Goal: Task Accomplishment & Management: Use online tool/utility

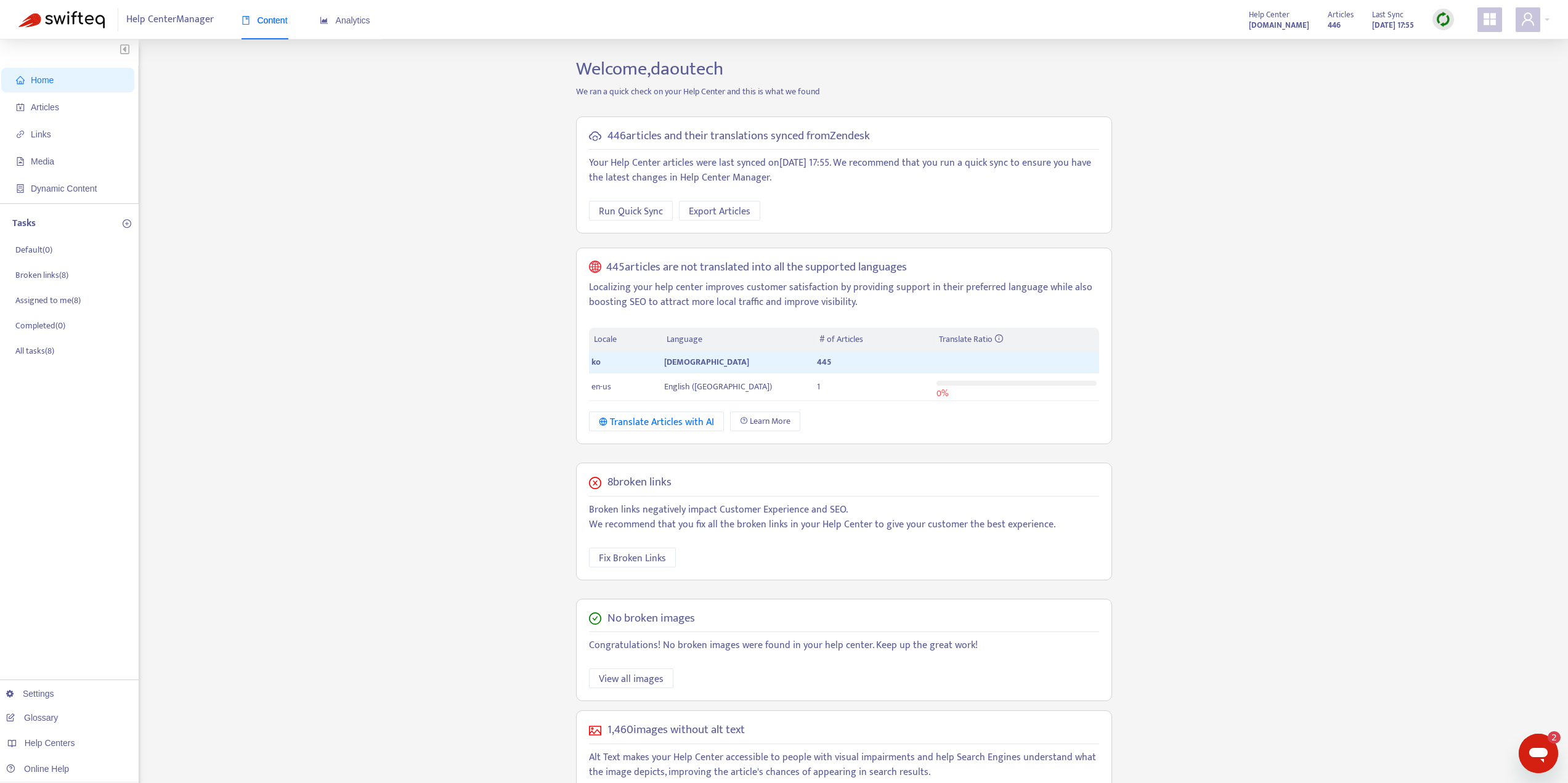
click at [273, 27] on div "Content" at bounding box center [265, 20] width 46 height 38
click at [67, 109] on span "Articles" at bounding box center [70, 107] width 109 height 25
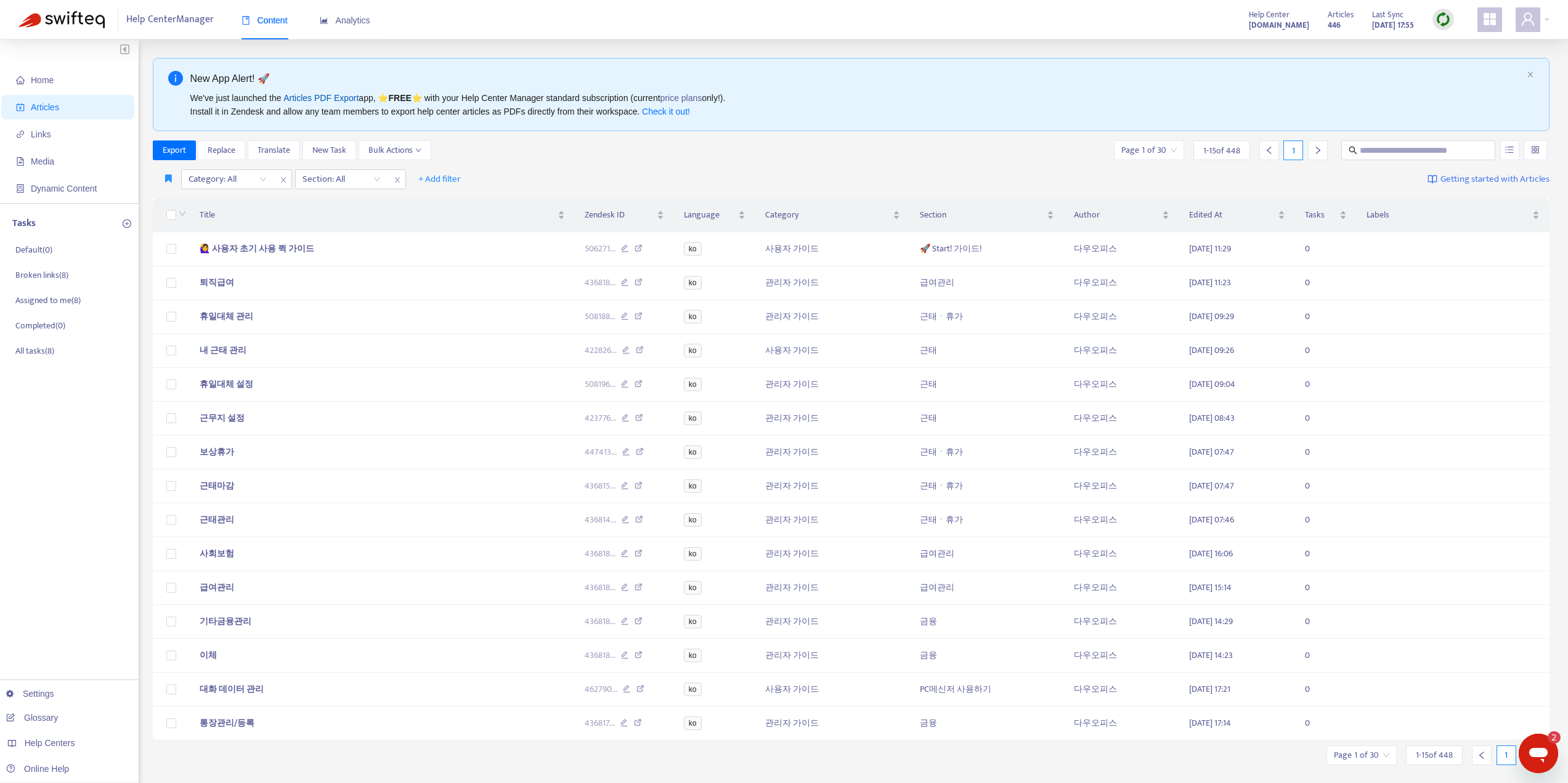
click at [310, 99] on link "Articles PDF Export" at bounding box center [321, 98] width 75 height 10
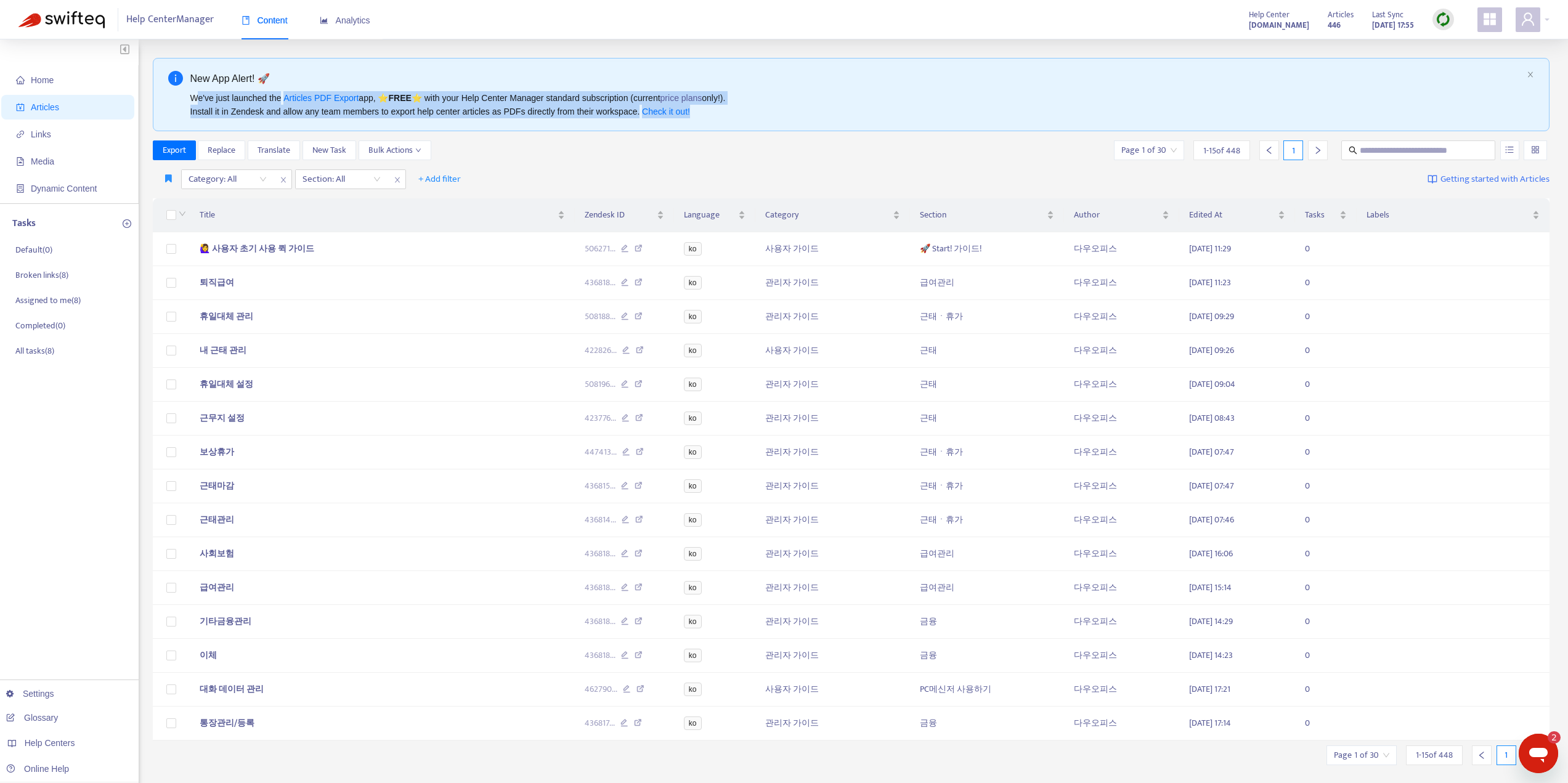
drag, startPoint x: 194, startPoint y: 99, endPoint x: 719, endPoint y: 120, distance: 525.4
click at [719, 120] on div "New App Alert! 🚀 We've just launched the Articles PDF Export app, ⭐ FREE ⭐️ wit…" at bounding box center [851, 94] width 1398 height 73
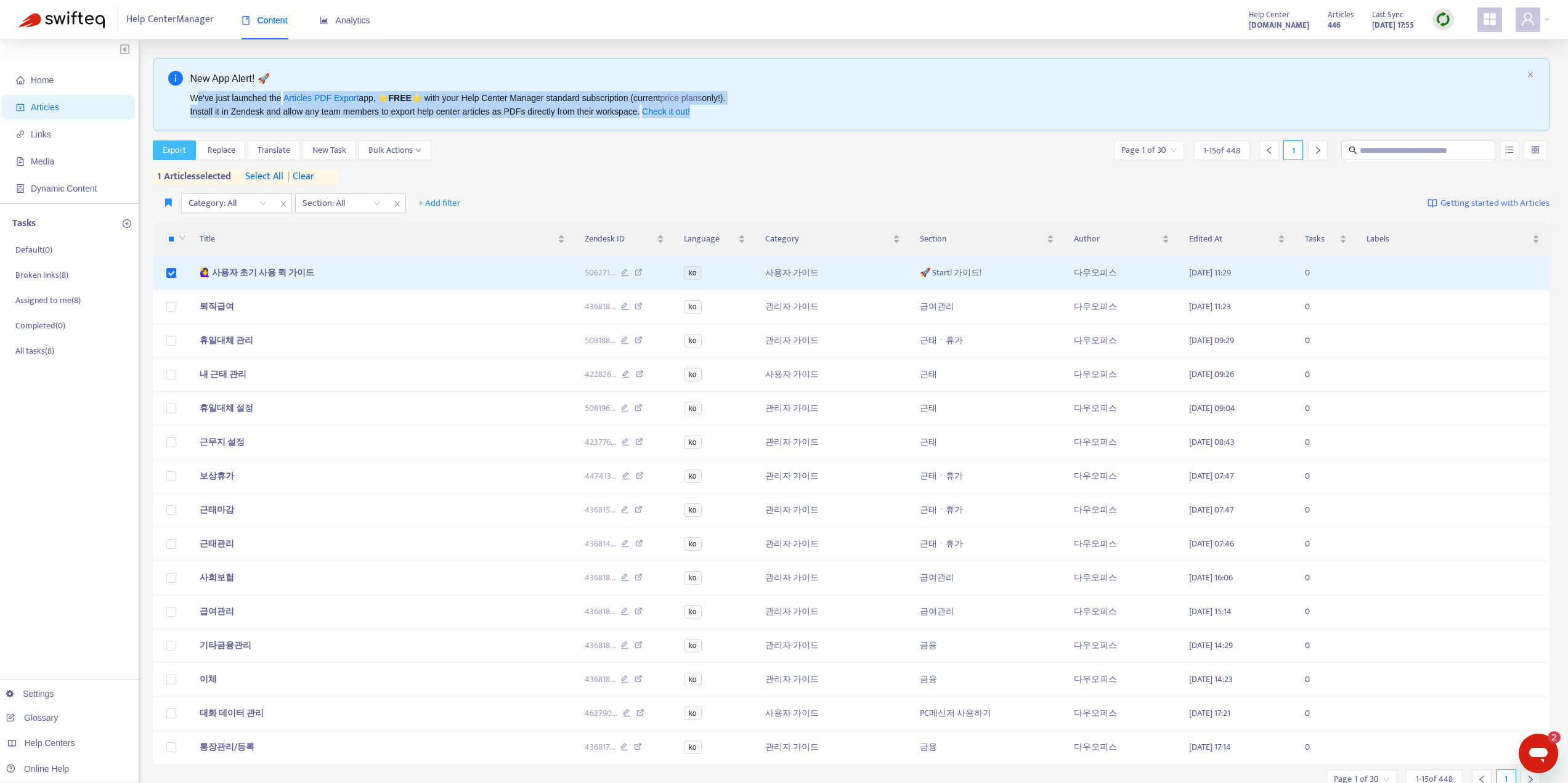
click at [179, 150] on span "Export" at bounding box center [174, 150] width 23 height 14
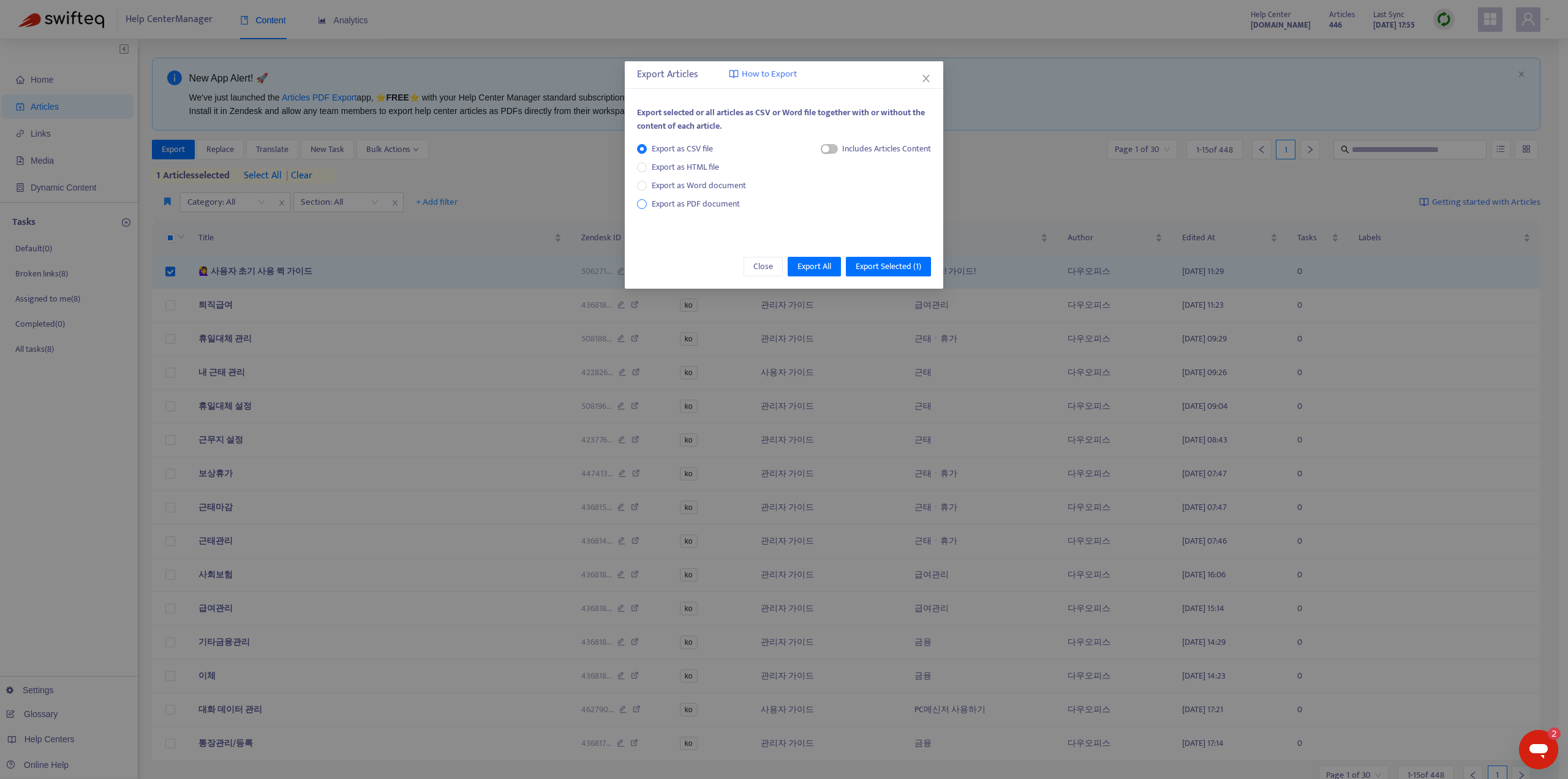
click at [673, 205] on span "Export as PDF document" at bounding box center [695, 204] width 88 height 14
click at [869, 265] on span "Export Selected ( 1 )" at bounding box center [889, 267] width 66 height 14
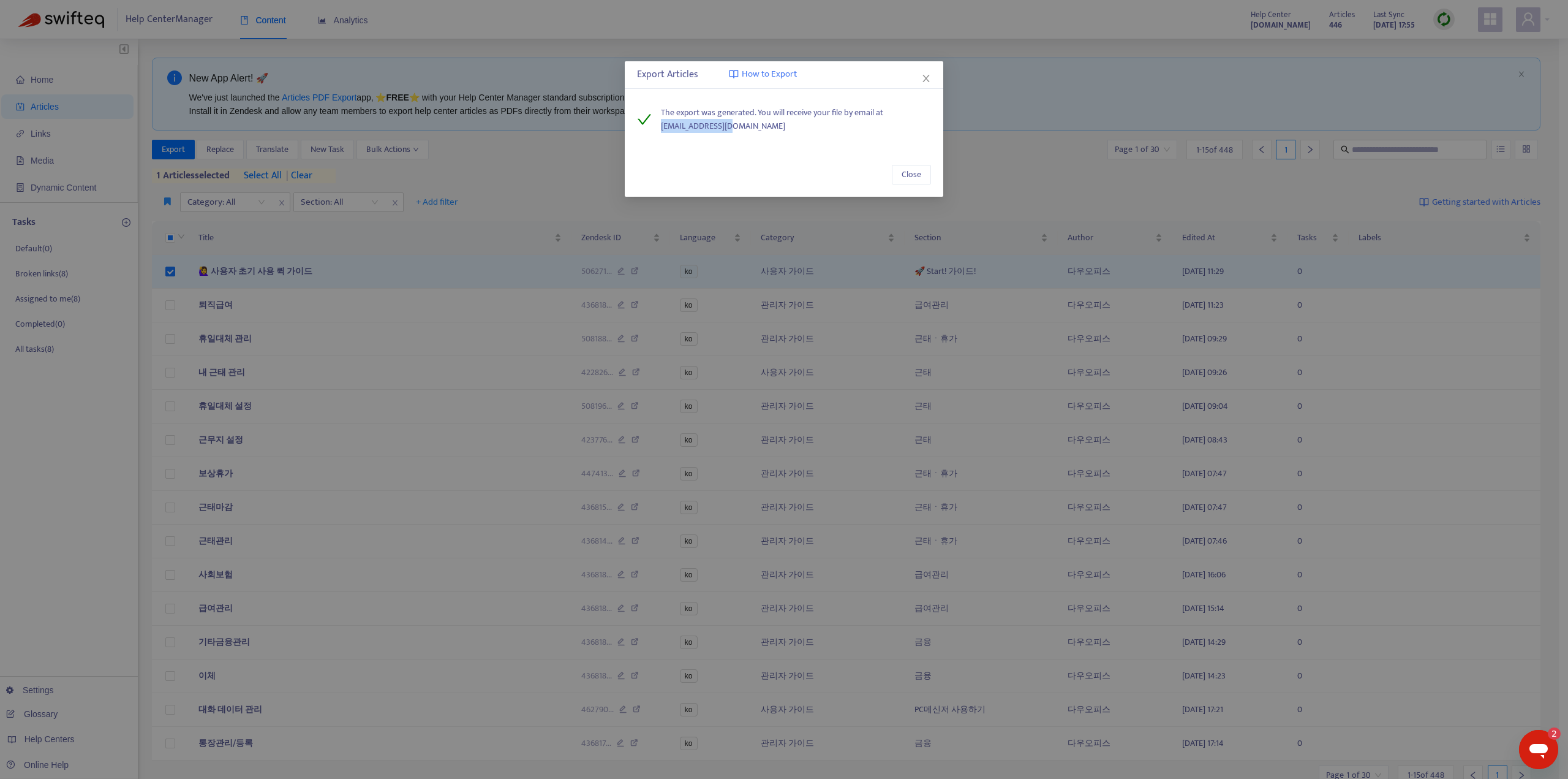
drag, startPoint x: 657, startPoint y: 129, endPoint x: 734, endPoint y: 127, distance: 77.0
click at [734, 127] on div "The export was generated. You will receive your file by email at pcwook@daou.co…" at bounding box center [784, 119] width 294 height 27
click at [910, 173] on span "Close" at bounding box center [912, 175] width 20 height 14
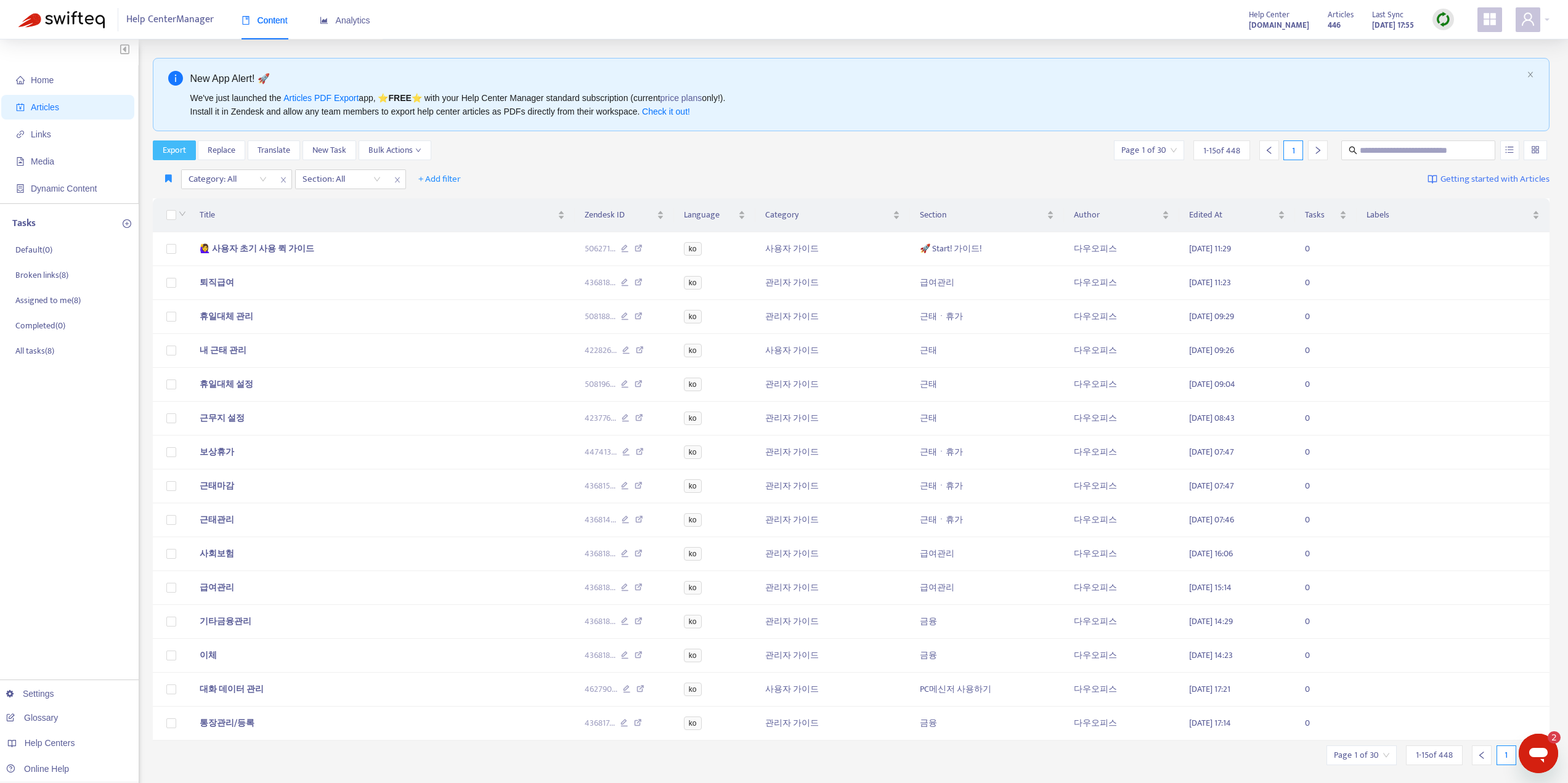
click at [182, 156] on span "Export" at bounding box center [174, 150] width 23 height 14
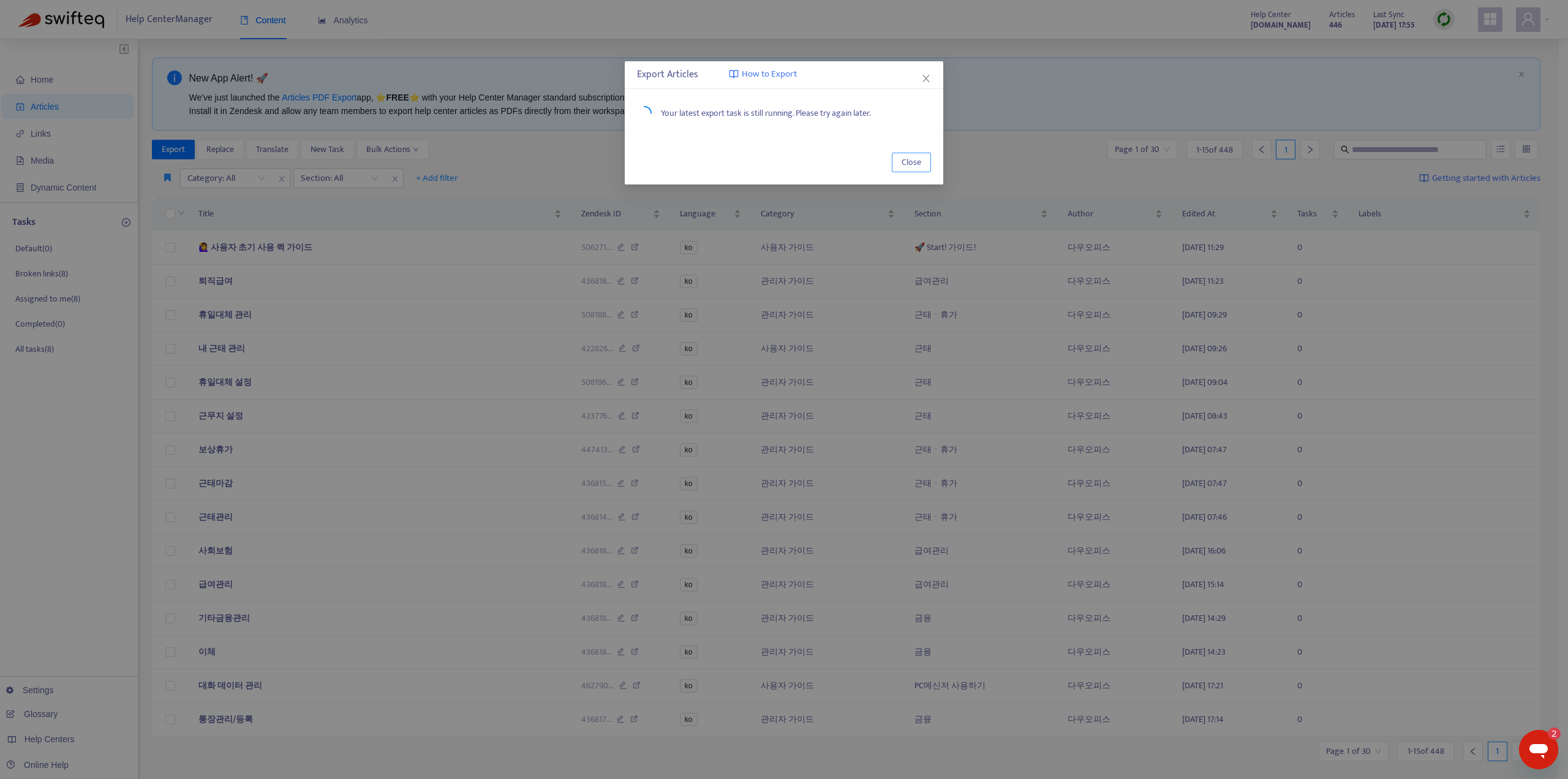
click at [905, 161] on span "Close" at bounding box center [912, 162] width 20 height 14
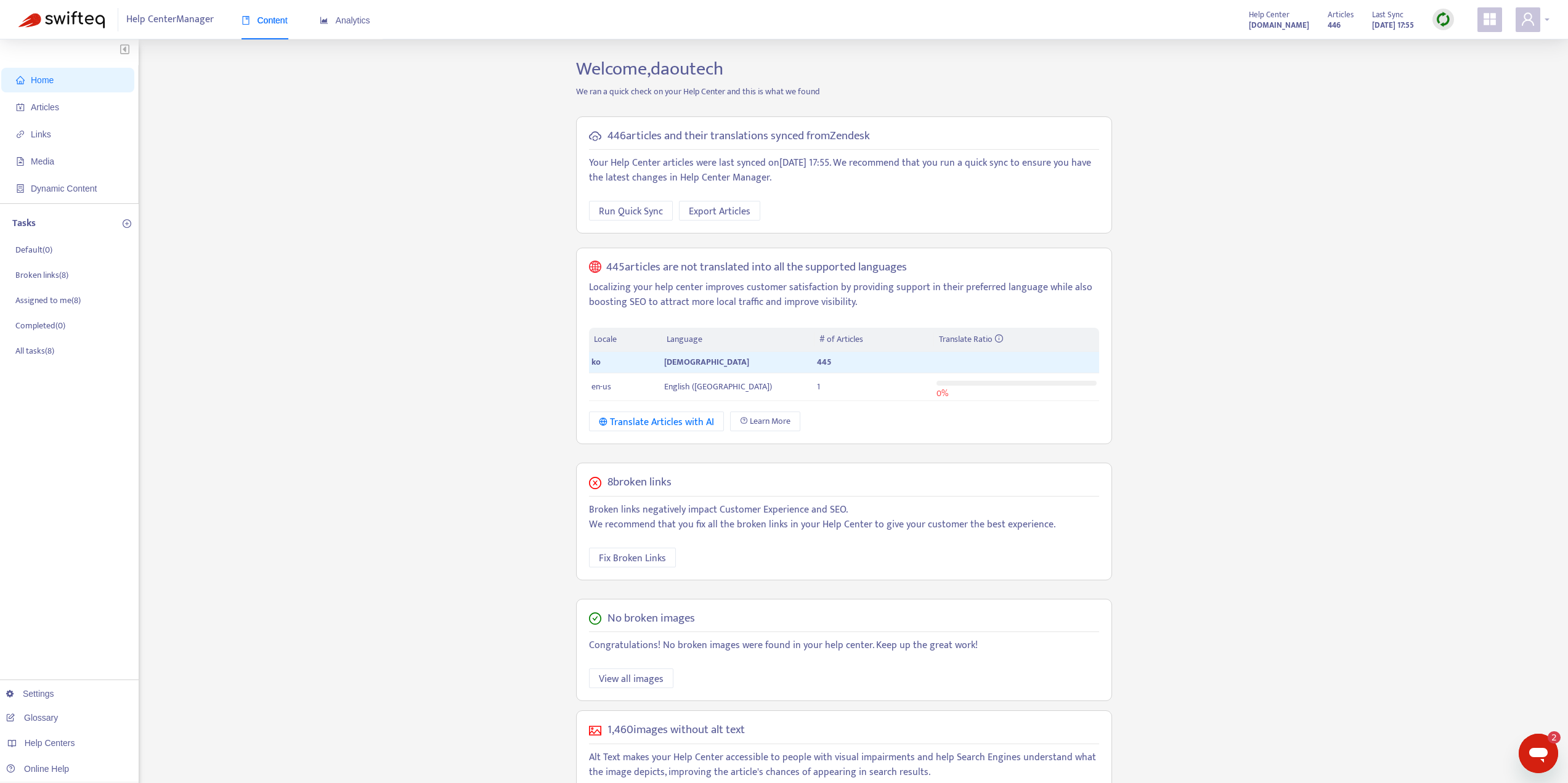
click at [1526, 21] on icon "user" at bounding box center [1528, 18] width 12 height 13
click at [1467, 208] on link "Logout" at bounding box center [1462, 215] width 40 height 14
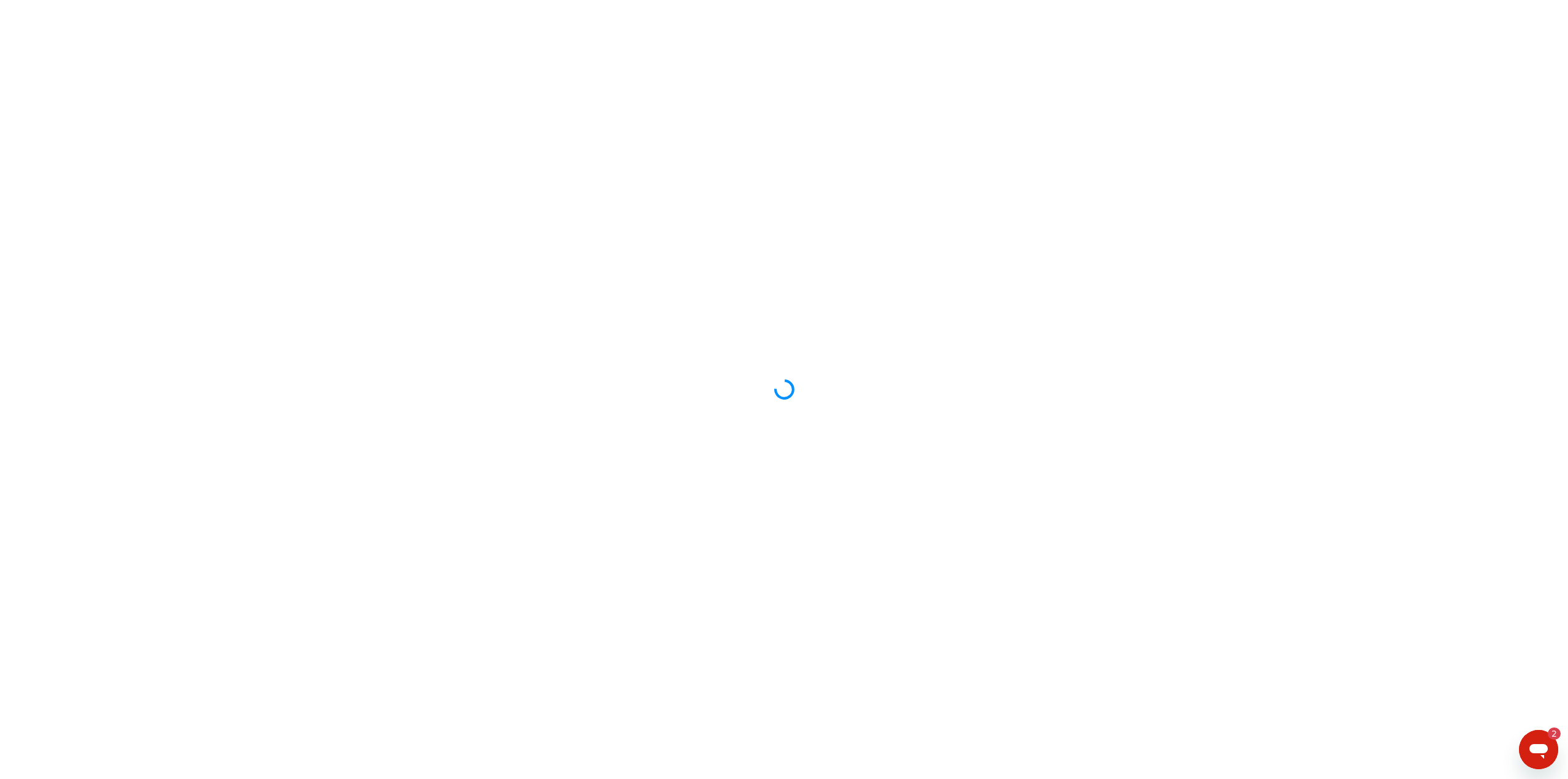
click at [1408, 92] on div at bounding box center [784, 389] width 1568 height 779
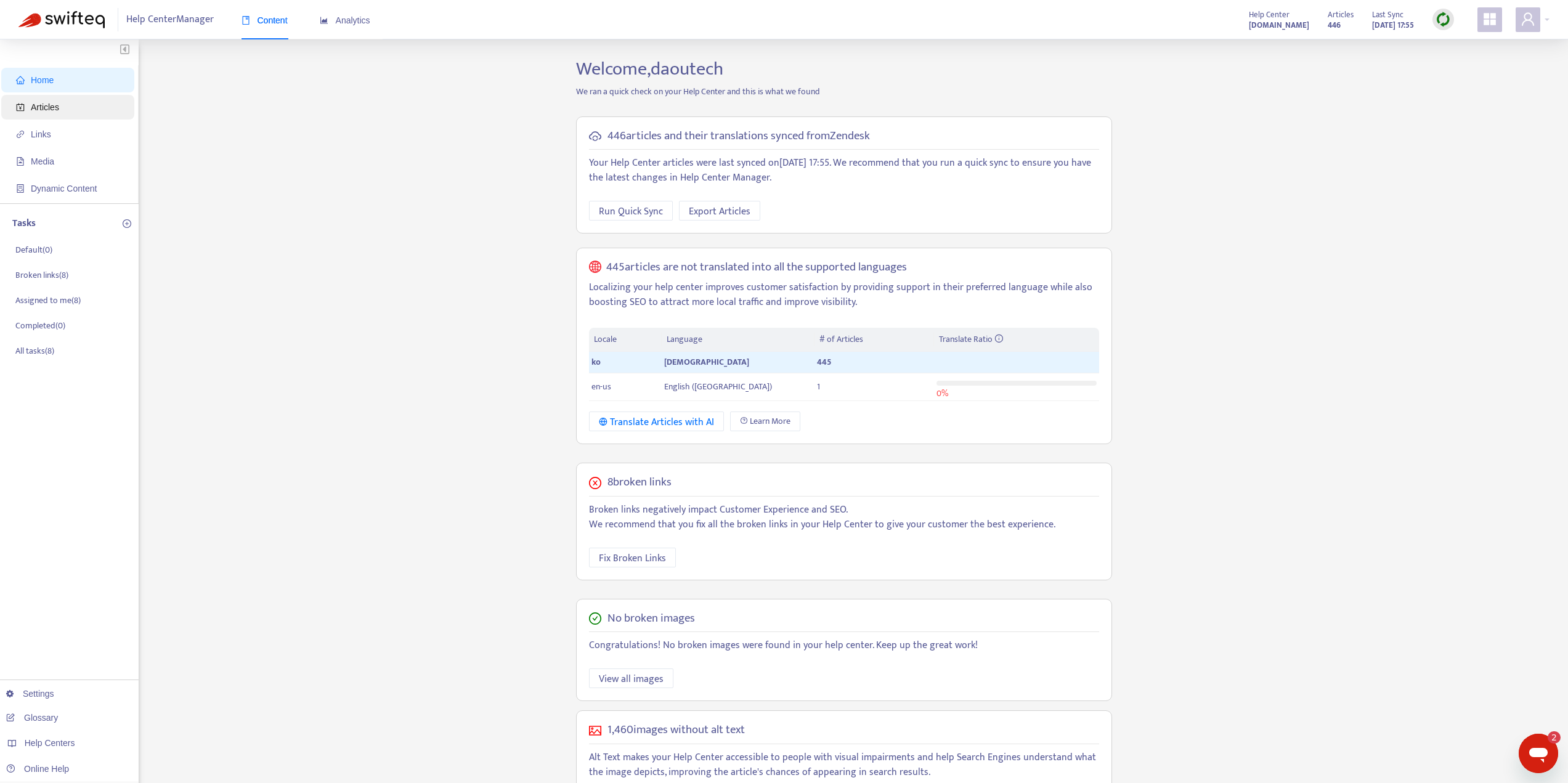
click at [38, 106] on span "Articles" at bounding box center [45, 107] width 28 height 10
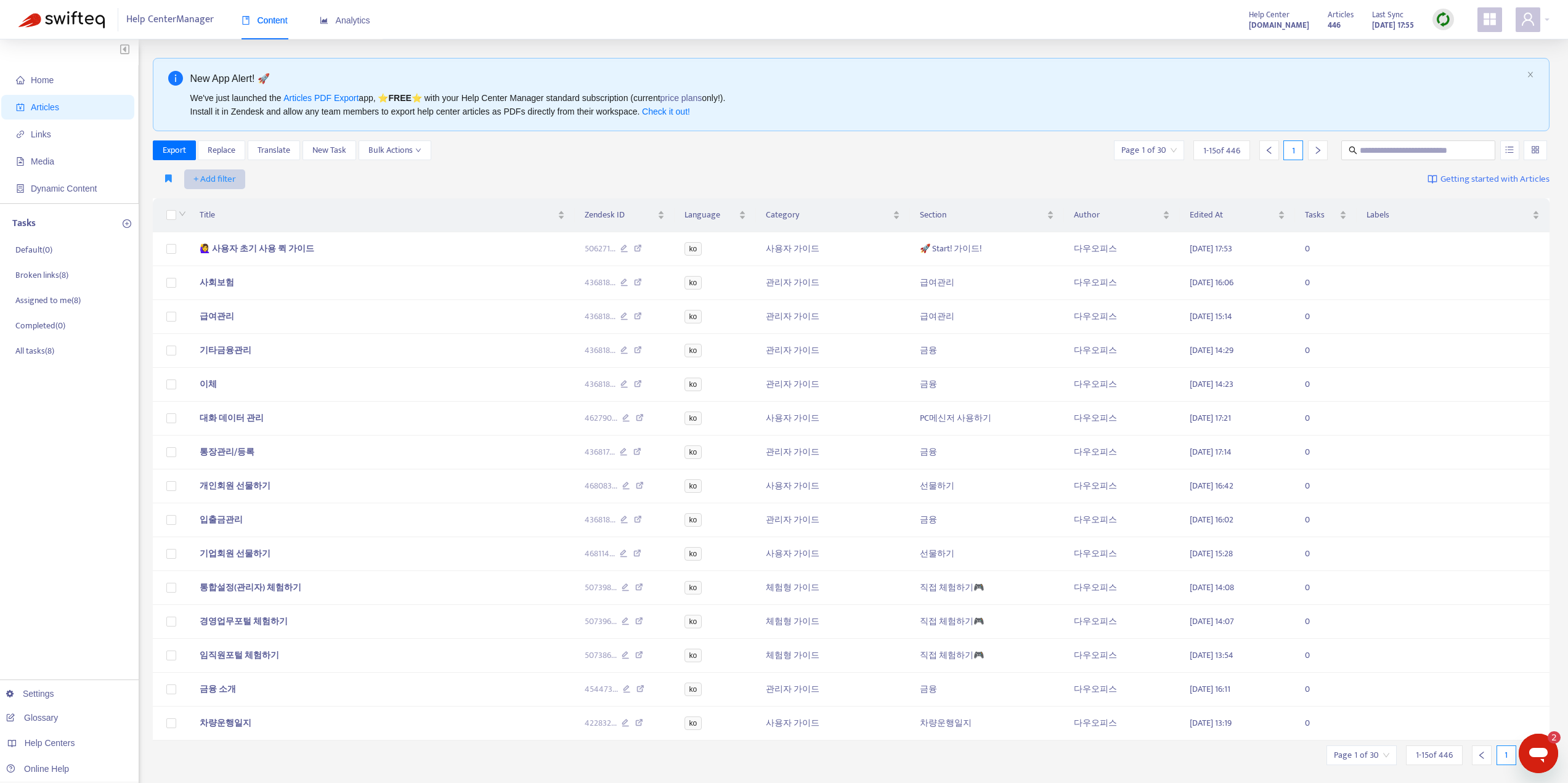
click at [211, 181] on span "+ Add filter" at bounding box center [214, 179] width 42 height 15
click at [211, 260] on span "Category" at bounding box center [232, 263] width 77 height 14
click at [256, 182] on div at bounding box center [221, 179] width 75 height 15
click at [223, 199] on div "관리자 가이드" at bounding box center [298, 203] width 214 height 14
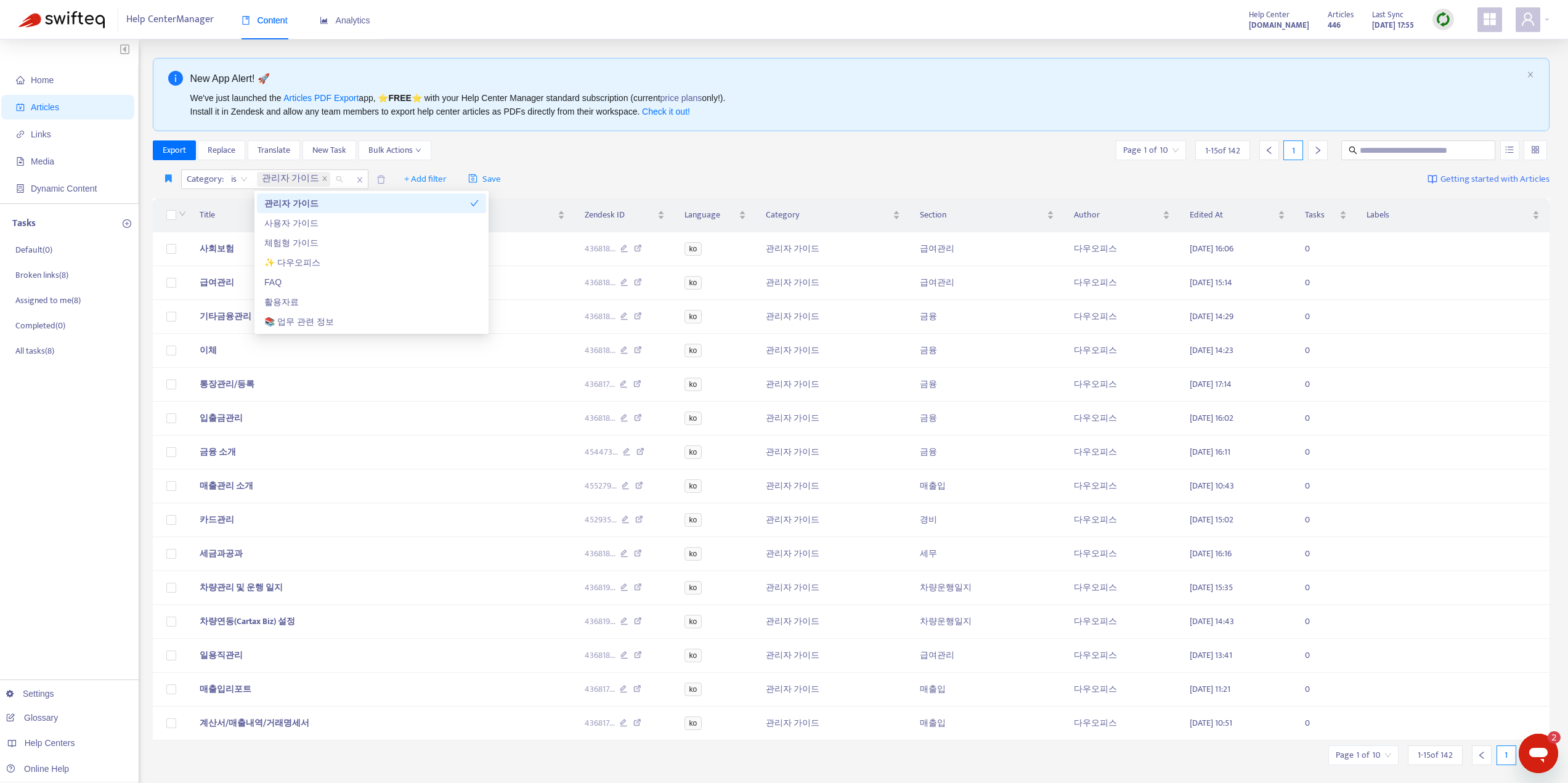
click at [298, 205] on div "관리자 가이드" at bounding box center [367, 203] width 206 height 14
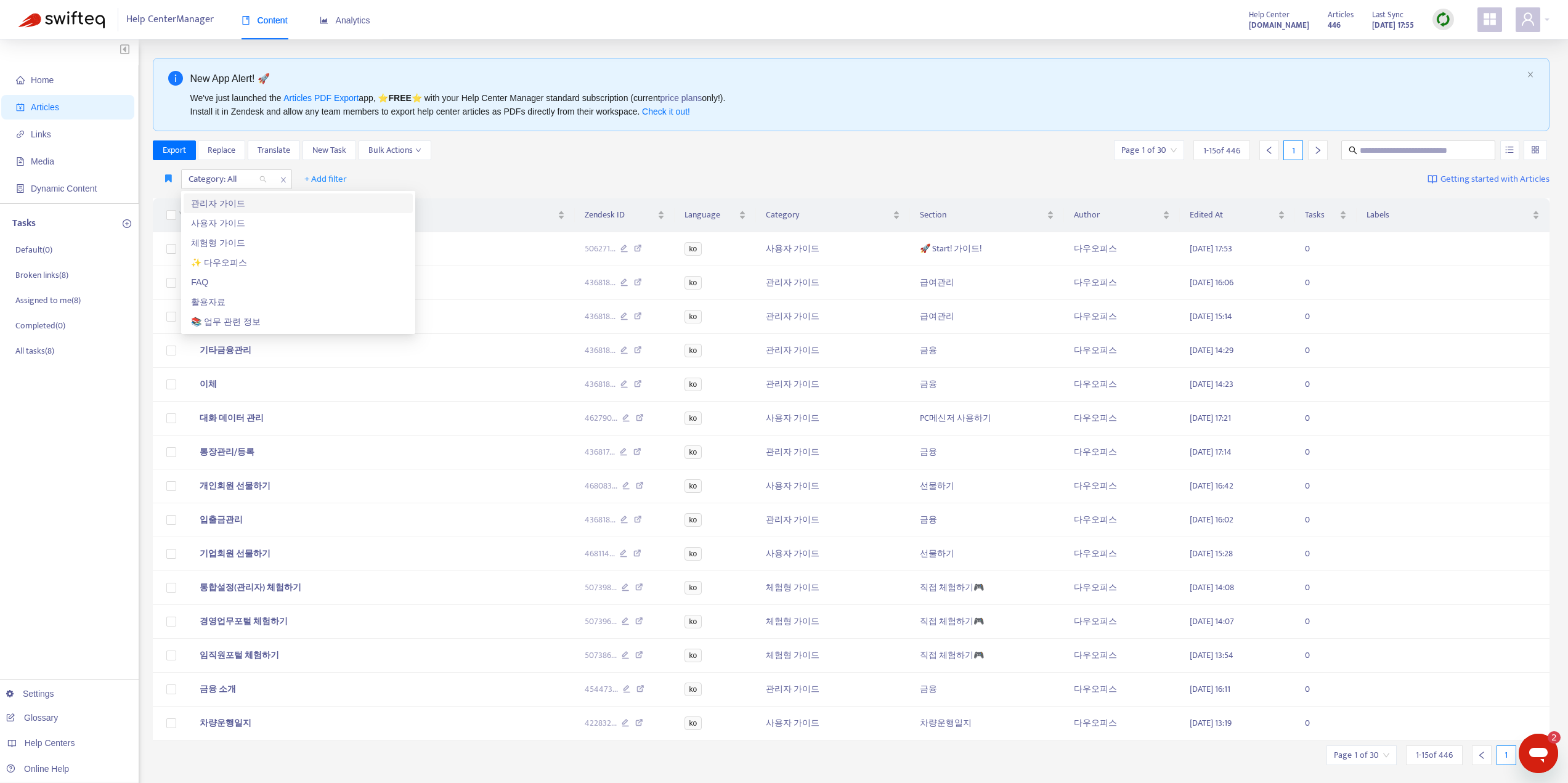
click at [605, 166] on div "Category: All + Add filter Getting started with Articles" at bounding box center [851, 179] width 1398 height 29
click at [260, 181] on div "Category: All" at bounding box center [227, 179] width 92 height 18
click at [216, 202] on div "관리자 가이드" at bounding box center [298, 203] width 214 height 14
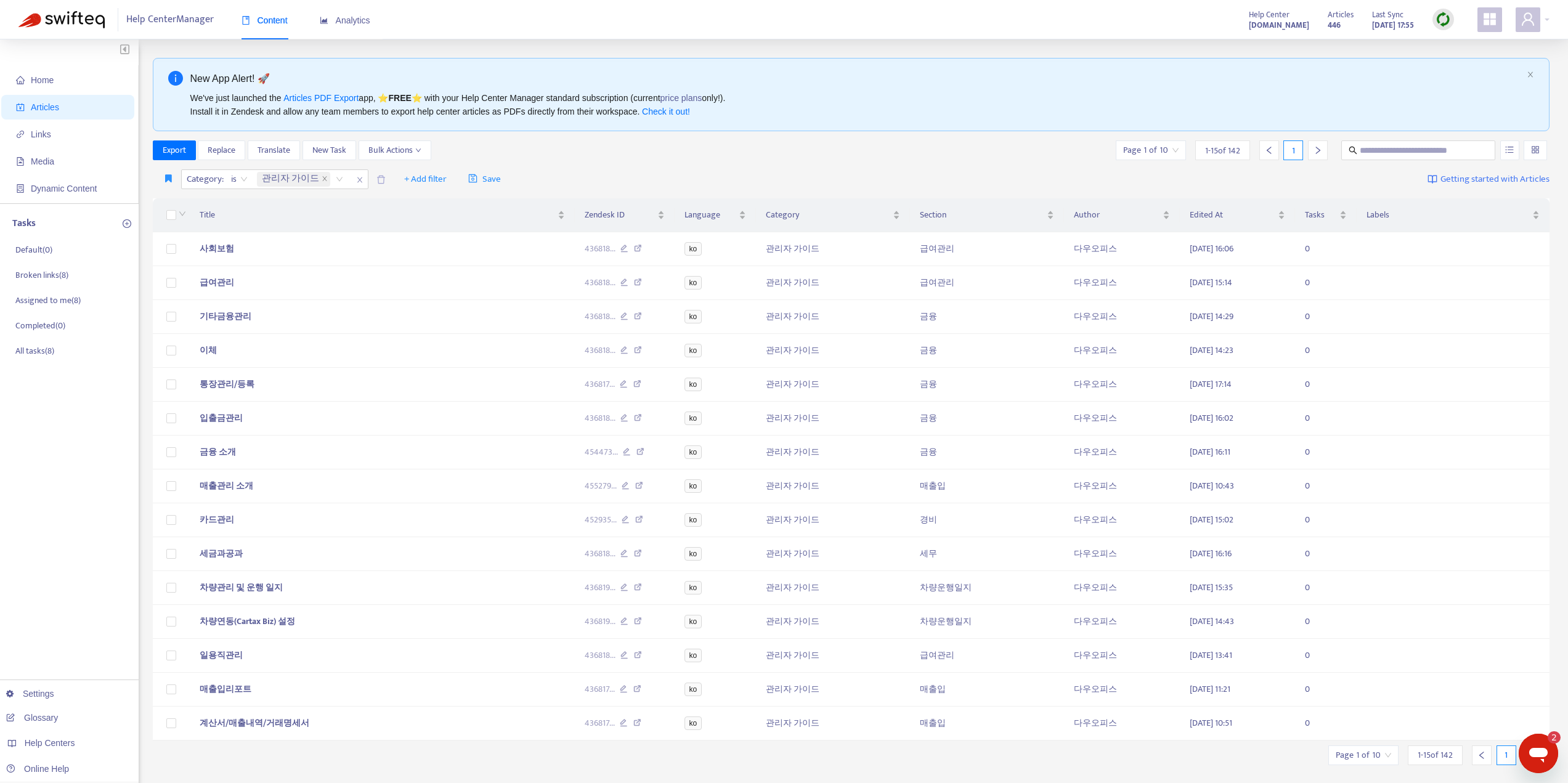
click at [525, 165] on div "Category : is 관리자 가이드 + Add filter Save Getting started with Articles" at bounding box center [851, 179] width 1398 height 29
click at [300, 208] on div "Title" at bounding box center [382, 215] width 365 height 14
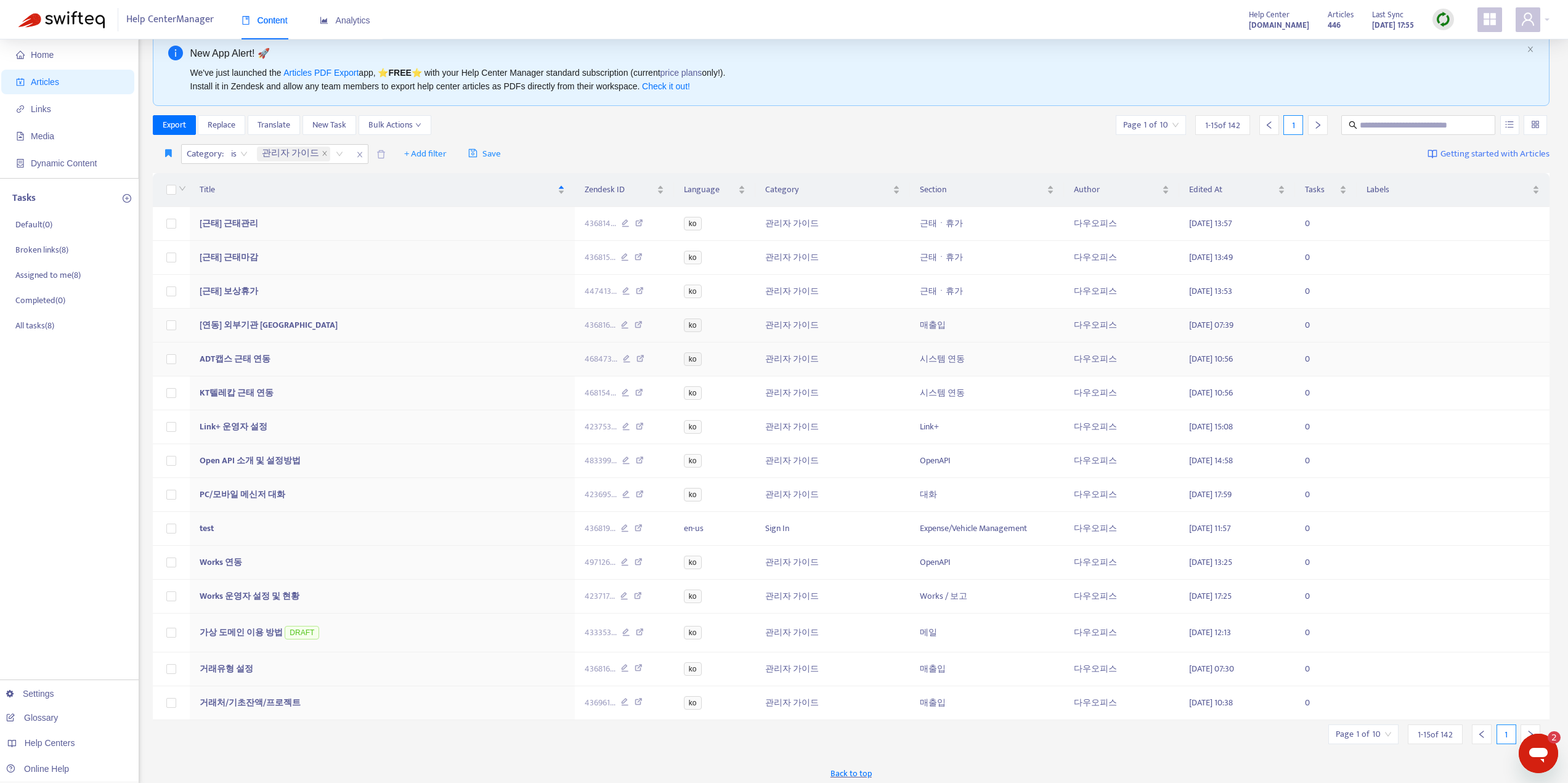
scroll to position [39, 0]
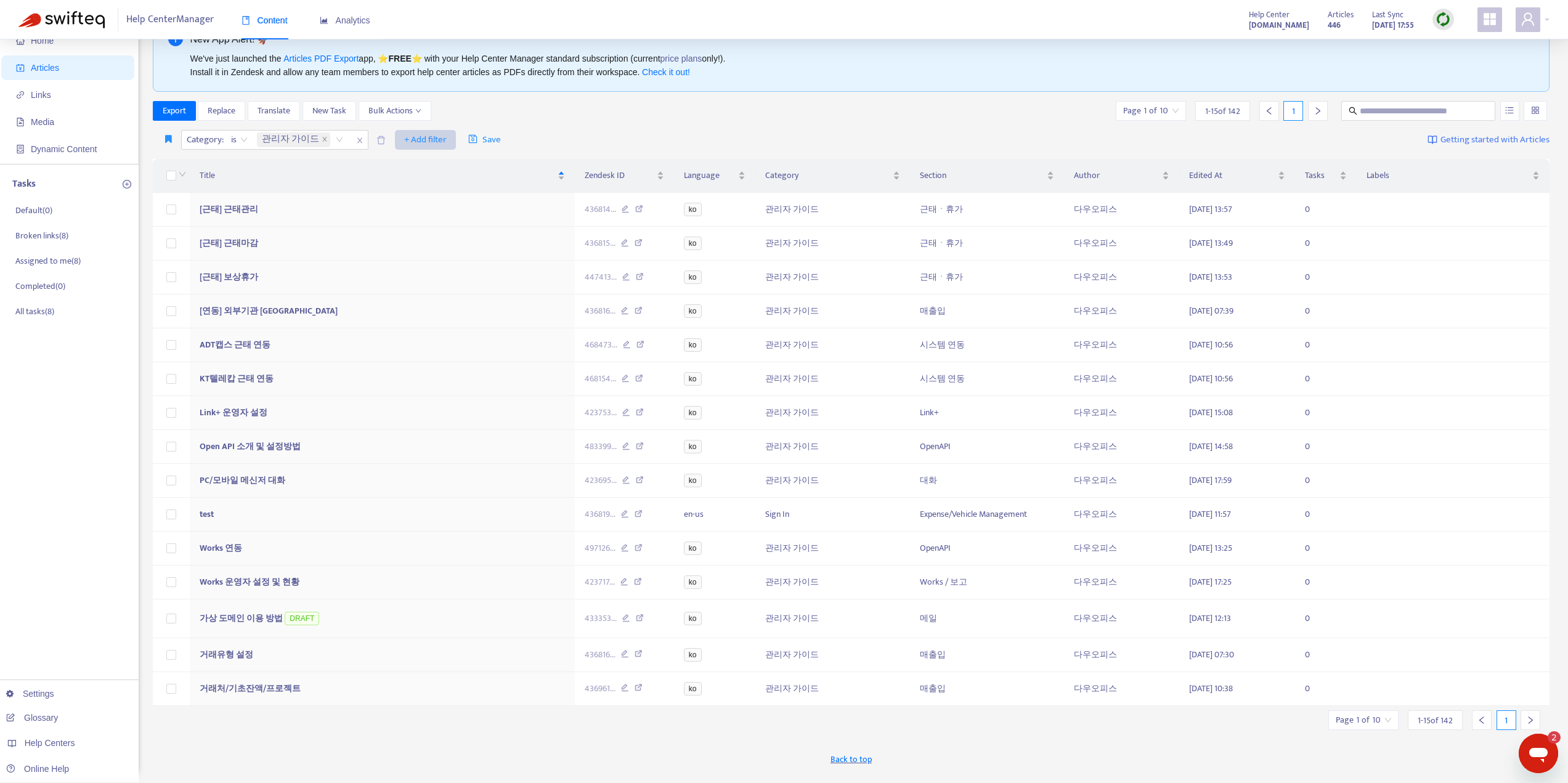
click at [424, 140] on span "+ Add filter" at bounding box center [425, 139] width 42 height 15
click at [420, 219] on span "Section" at bounding box center [440, 224] width 77 height 14
click at [448, 139] on div "Section: All" at bounding box center [417, 140] width 92 height 18
click at [424, 202] on div "처음 시작 설정" at bounding box center [484, 203] width 214 height 14
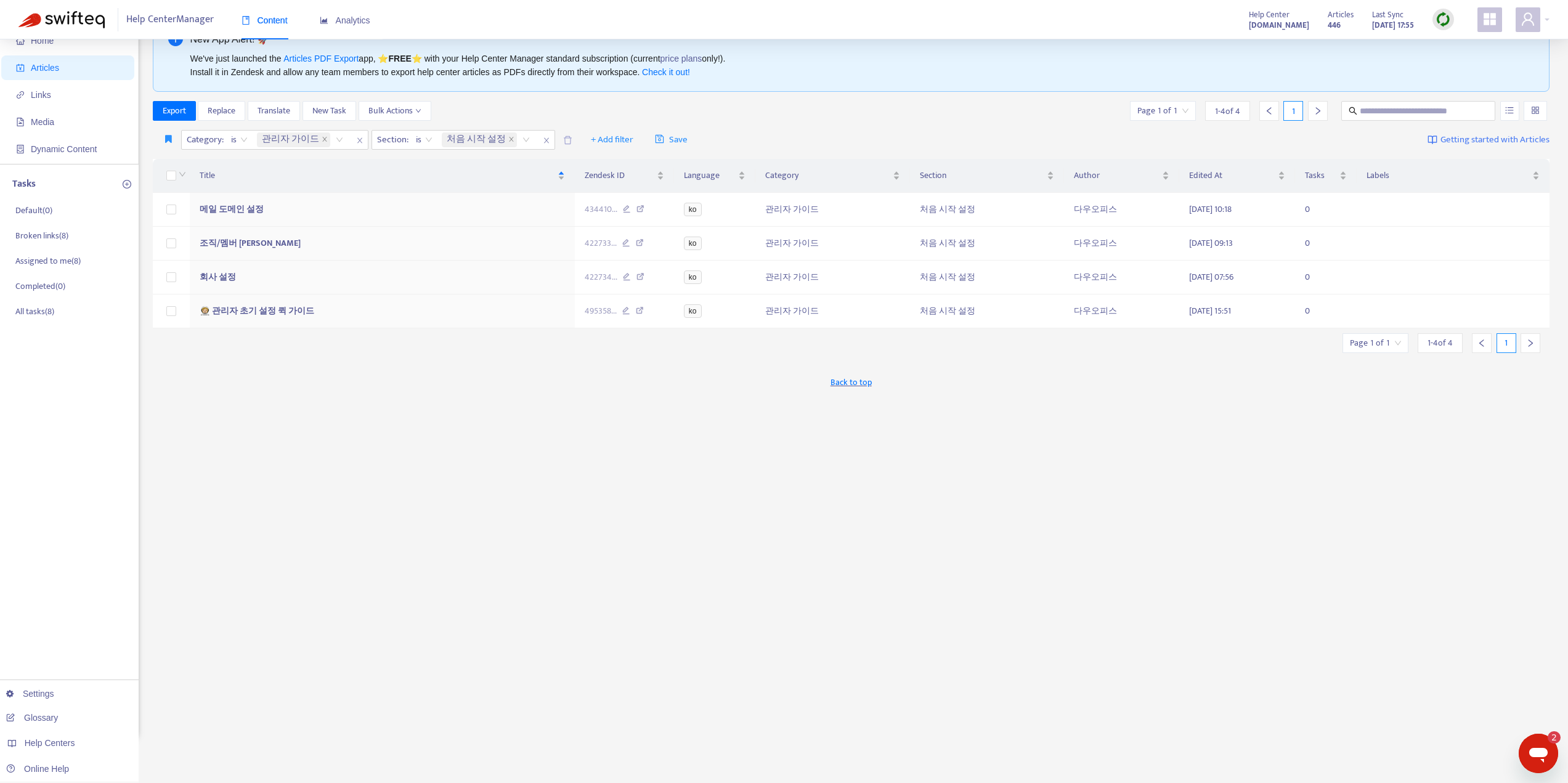
click at [803, 109] on div "Export Replace Translate New Task Bulk Actions Page 1 of 1 1 - 4 of 4 1" at bounding box center [851, 111] width 1398 height 20
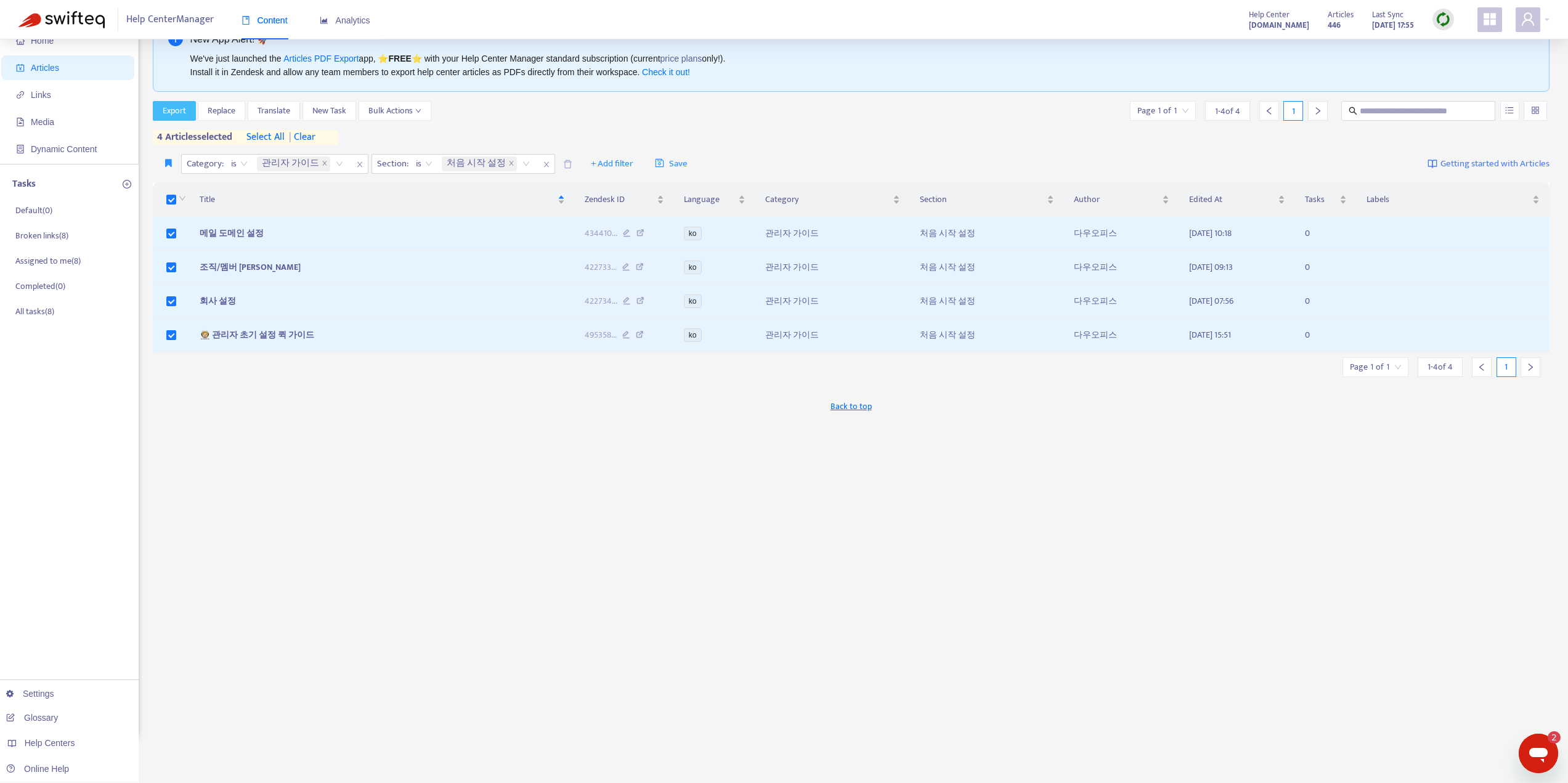
click at [185, 110] on span "Export" at bounding box center [174, 111] width 23 height 14
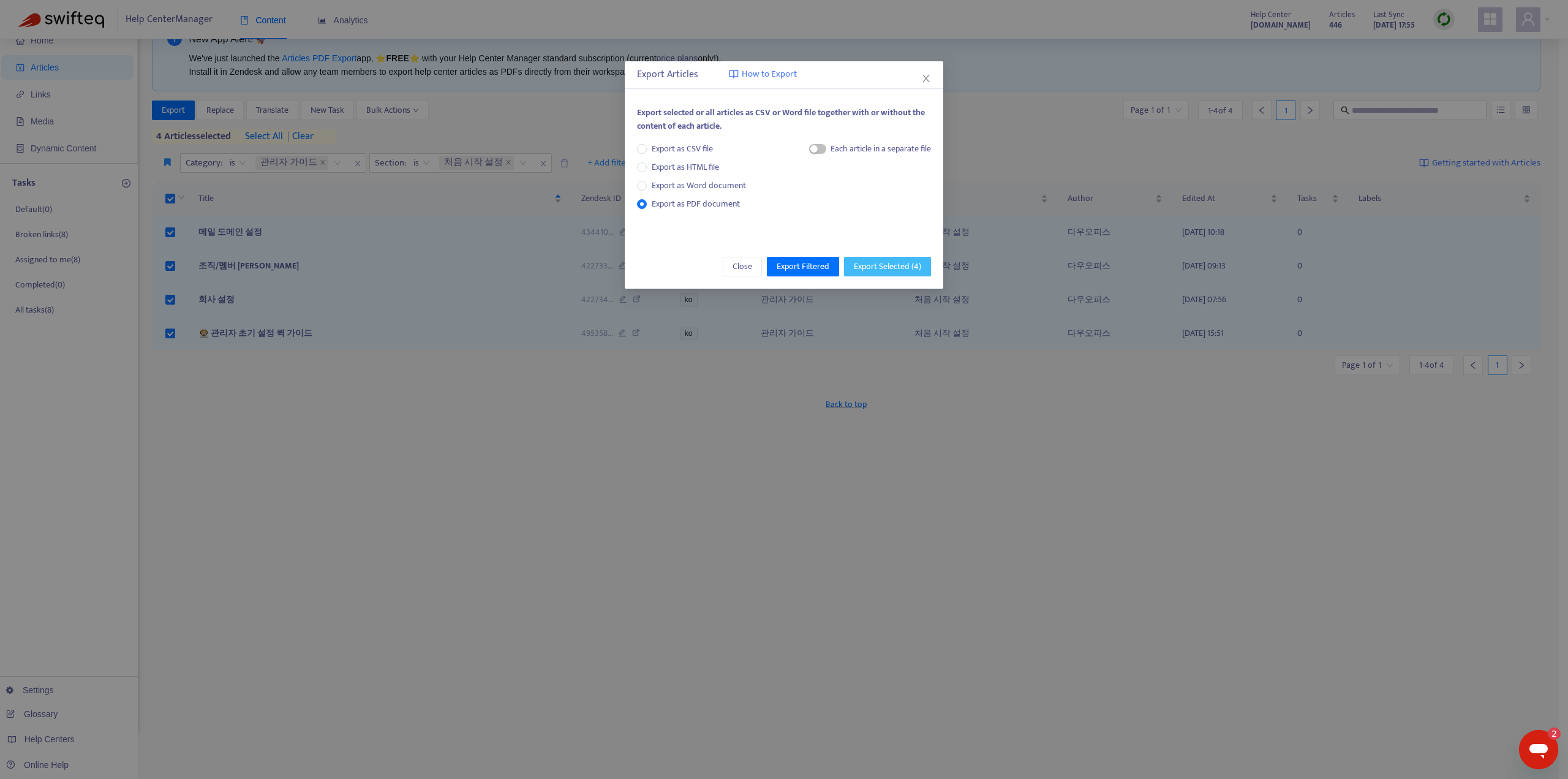
click at [881, 269] on span "Export Selected ( 4 )" at bounding box center [887, 267] width 67 height 14
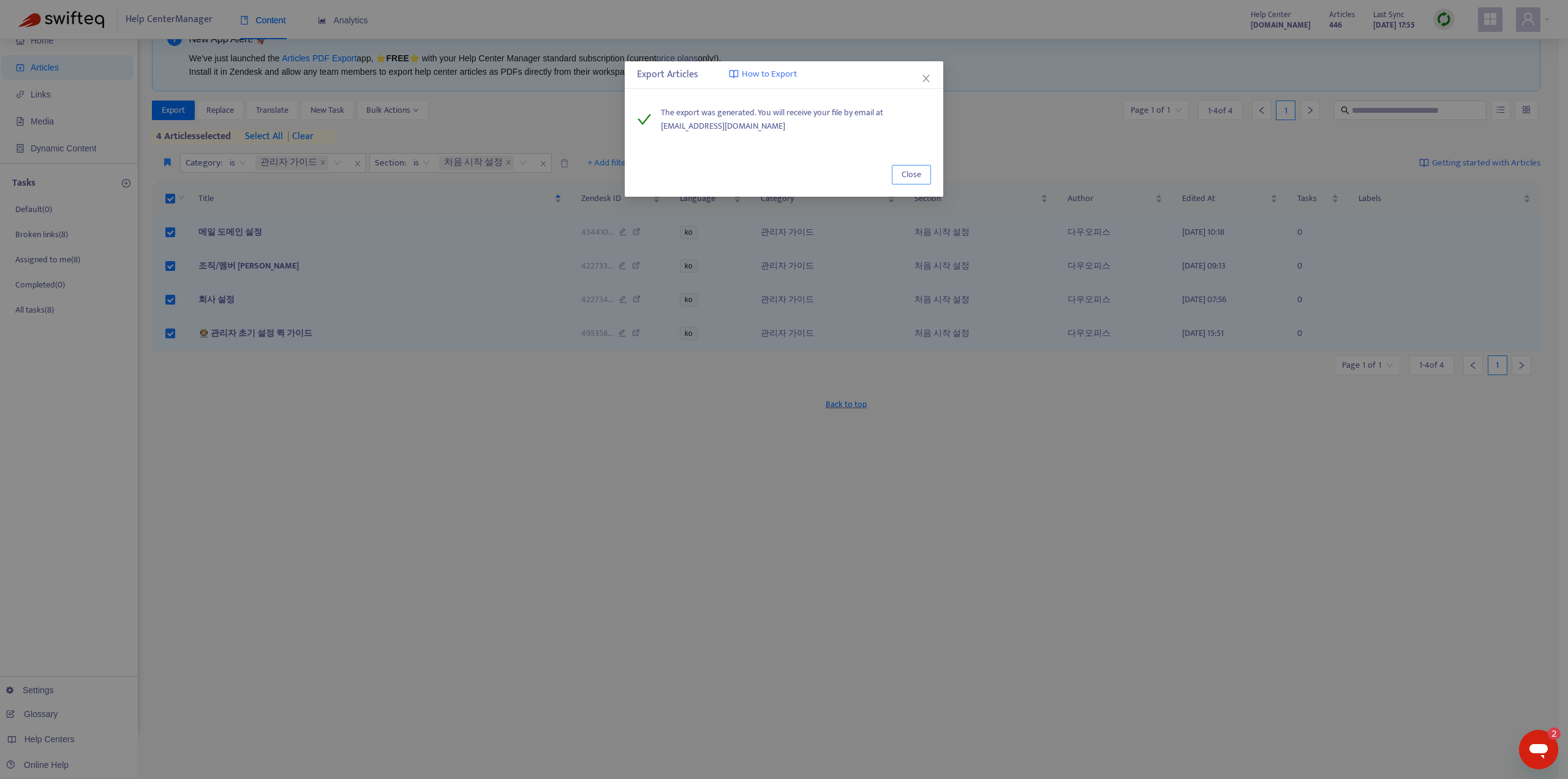
click at [914, 177] on span "Close" at bounding box center [912, 175] width 20 height 14
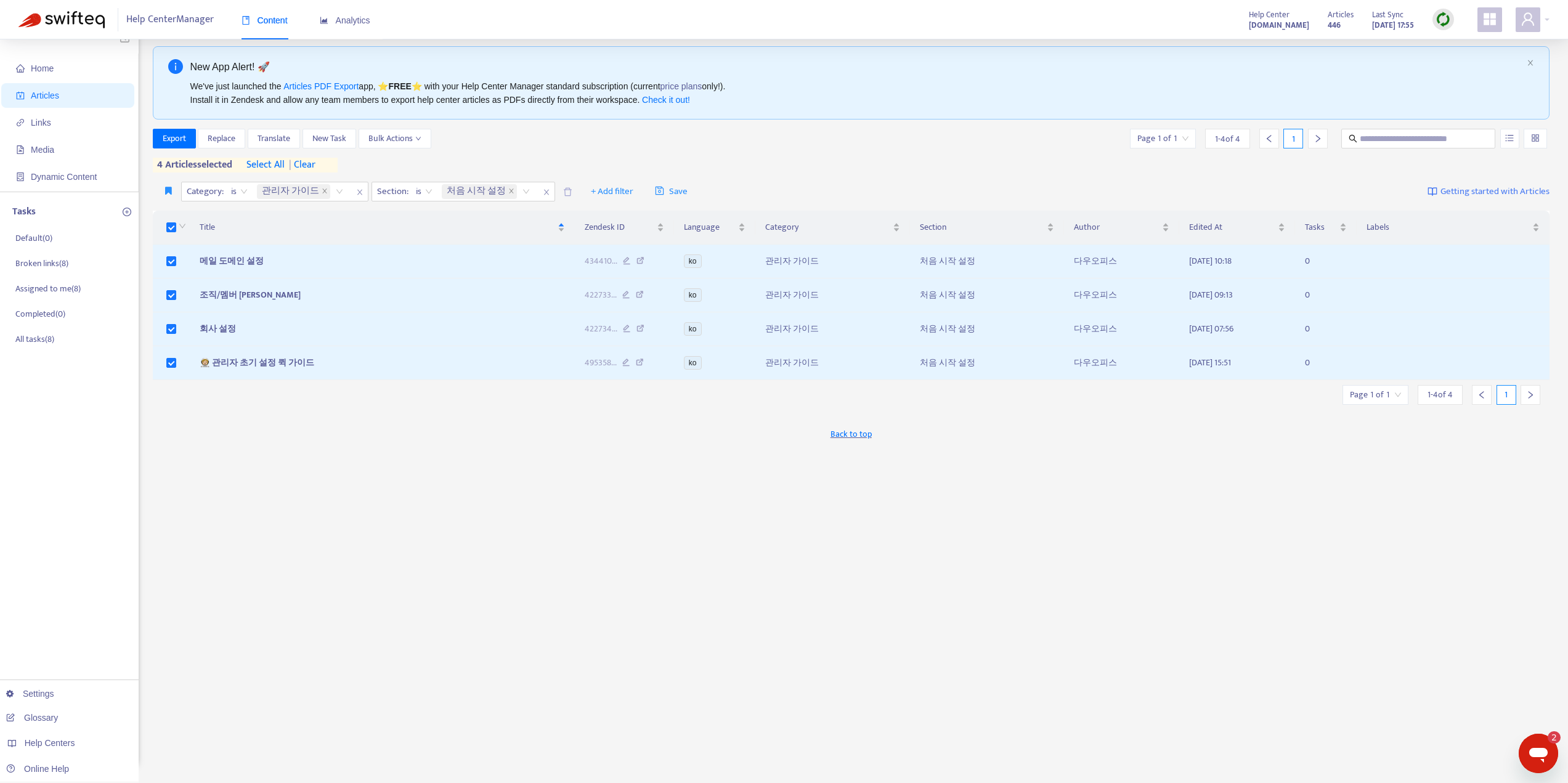
scroll to position [0, 0]
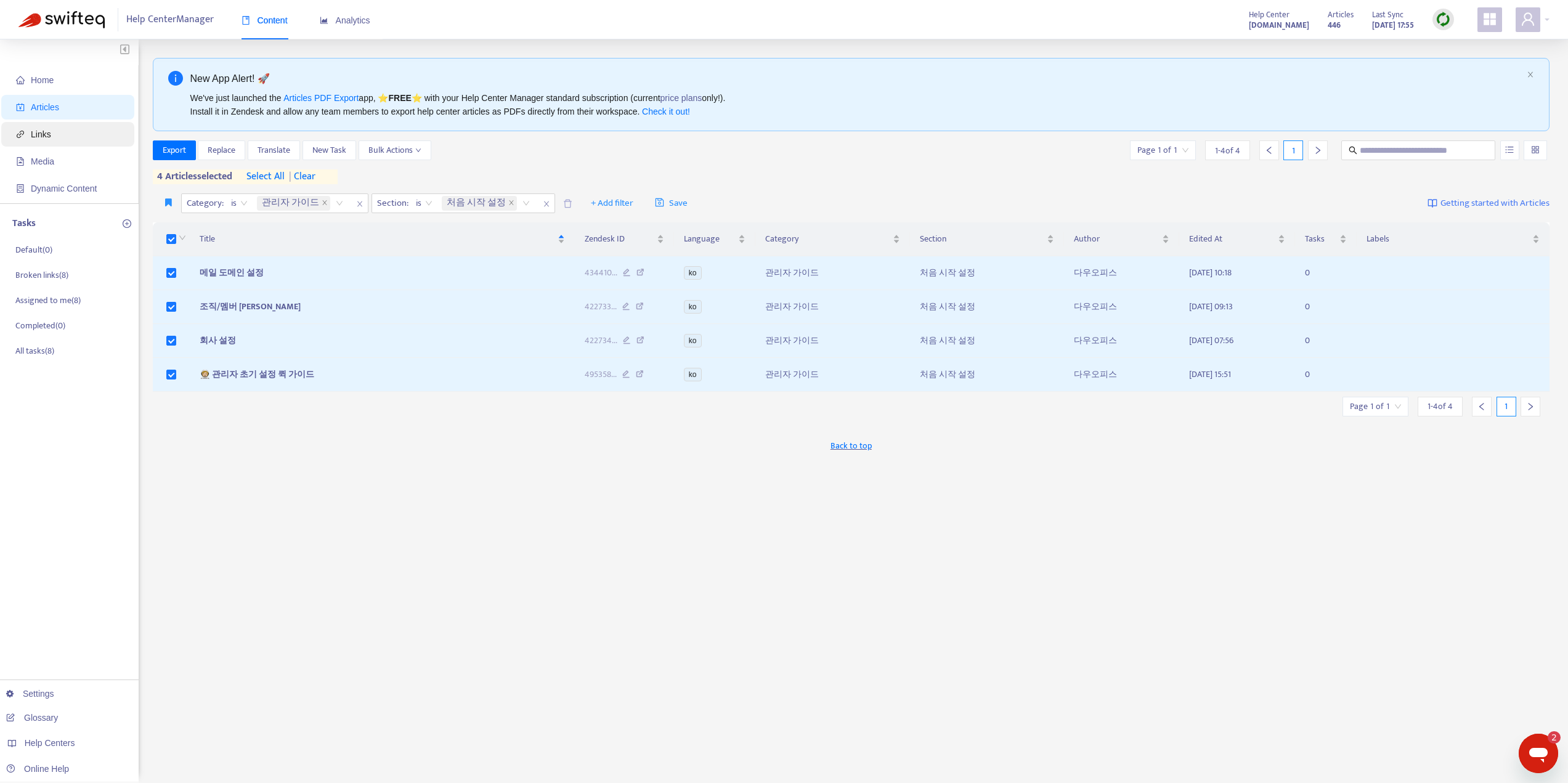
click at [42, 125] on span "Links" at bounding box center [70, 134] width 109 height 25
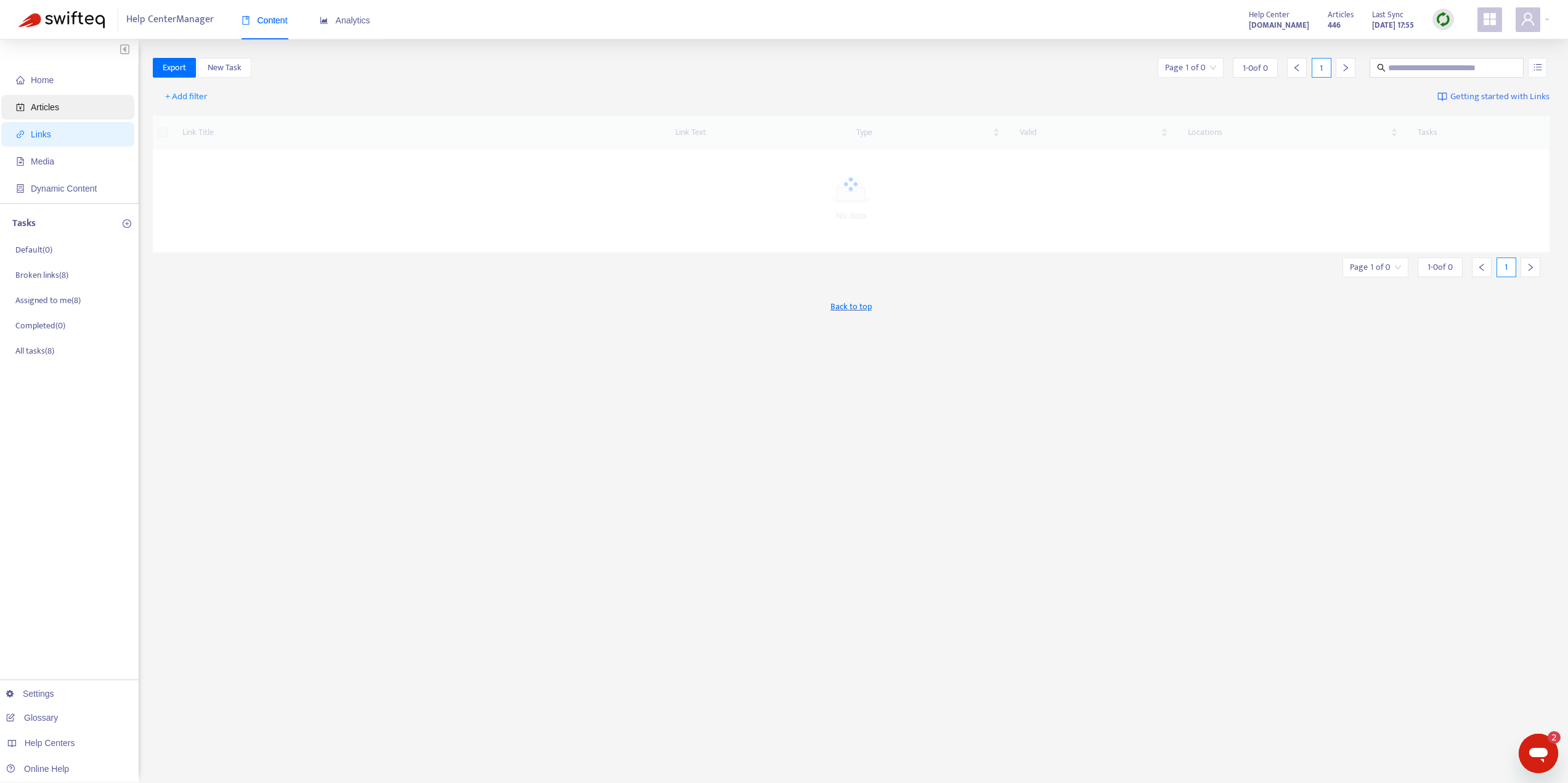
click at [42, 109] on span "Articles" at bounding box center [45, 107] width 28 height 10
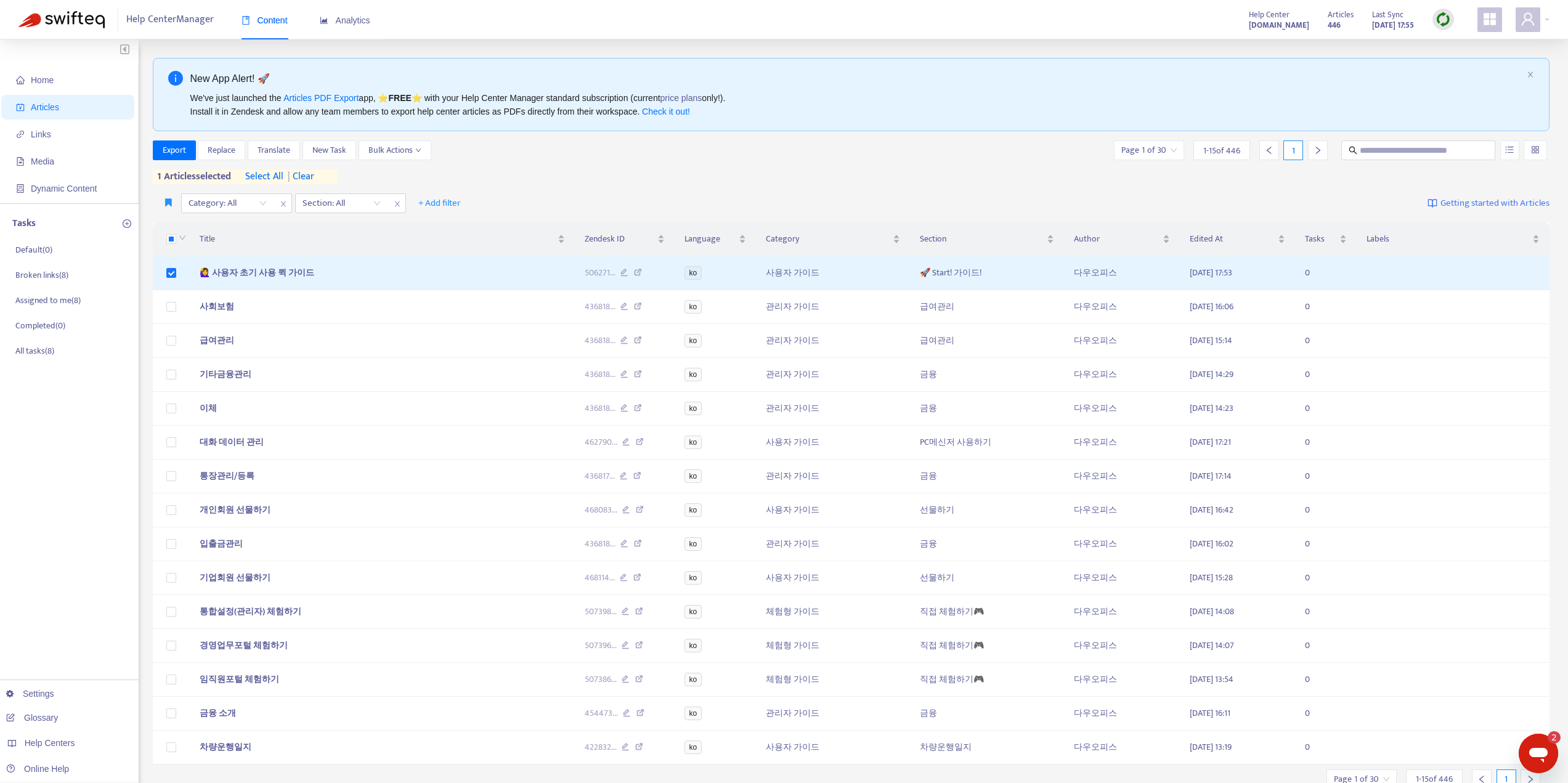
click at [1442, 20] on img at bounding box center [1443, 19] width 15 height 15
click at [1472, 44] on link "Quick Sync" at bounding box center [1469, 45] width 52 height 14
